Goal: Information Seeking & Learning: Learn about a topic

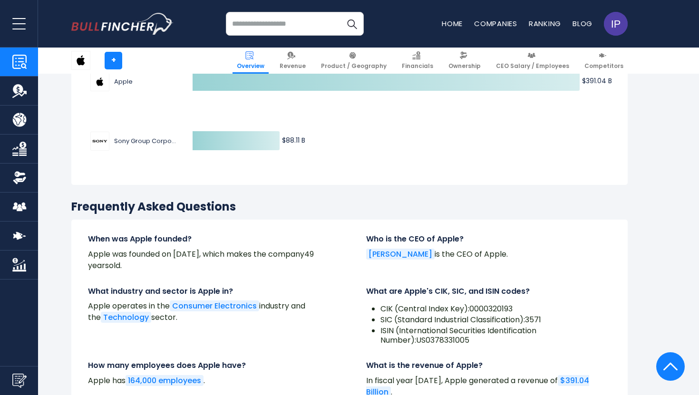
scroll to position [3021, 0]
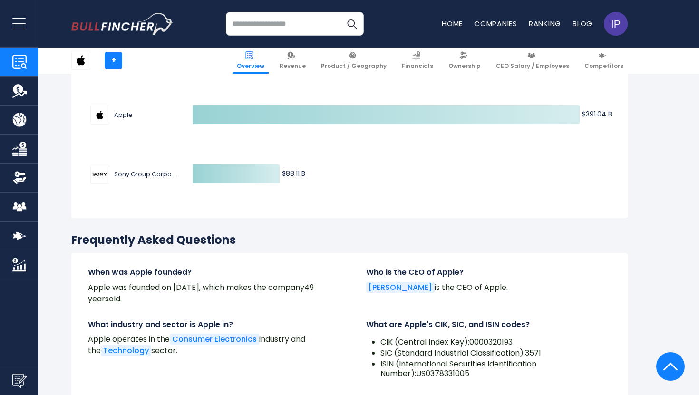
click at [28, 56] on link "Overview" at bounding box center [19, 62] width 38 height 29
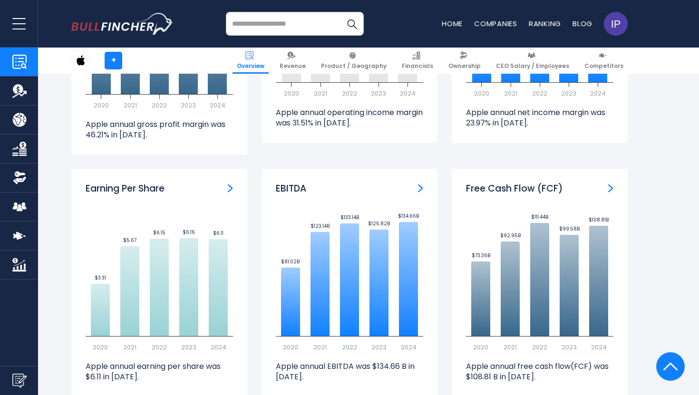
scroll to position [2071, 0]
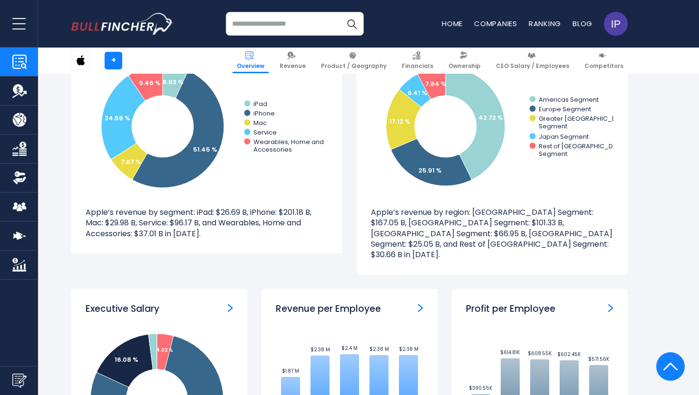
scroll to position [1167, 0]
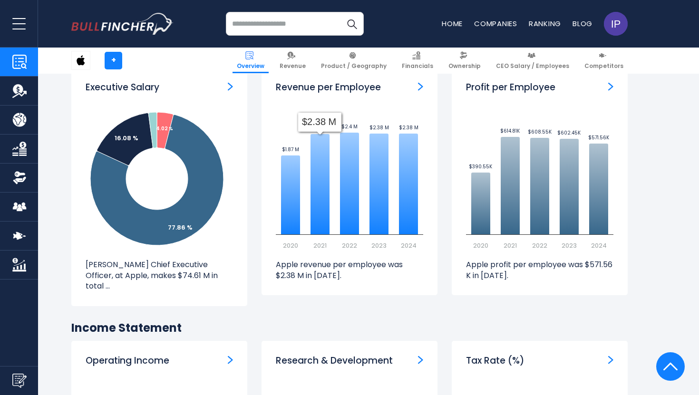
click at [304, 22] on input "search" at bounding box center [295, 24] width 138 height 24
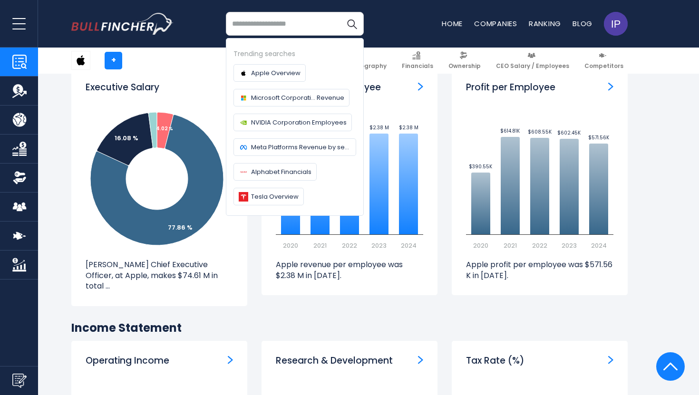
type input "*"
click at [274, 70] on span "Apple Overview" at bounding box center [275, 73] width 49 height 10
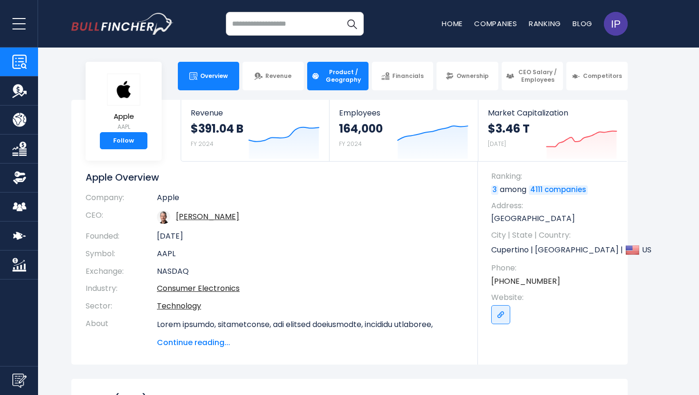
click at [337, 75] on span "Product / Geography" at bounding box center [343, 75] width 42 height 15
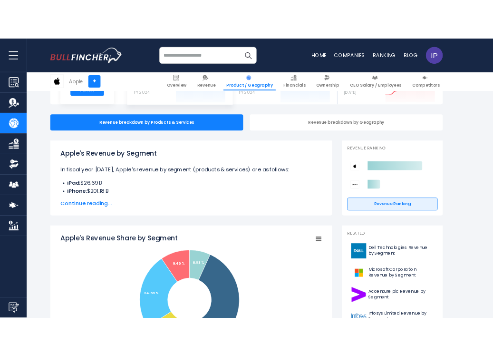
scroll to position [65, 0]
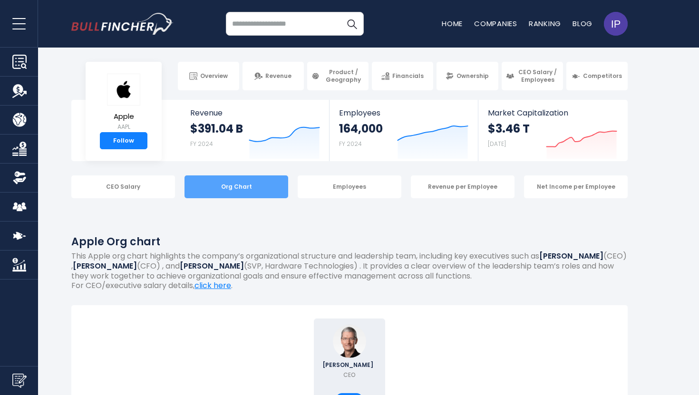
click at [226, 177] on div "Org Chart" at bounding box center [236, 186] width 104 height 23
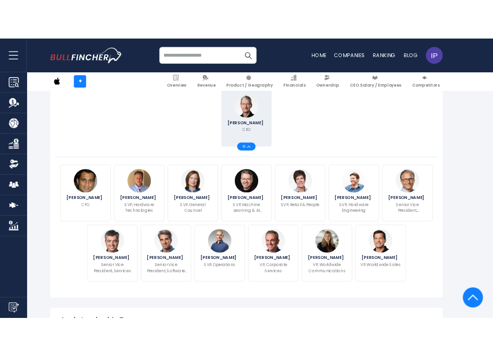
scroll to position [241, 0]
